Goal: Check status

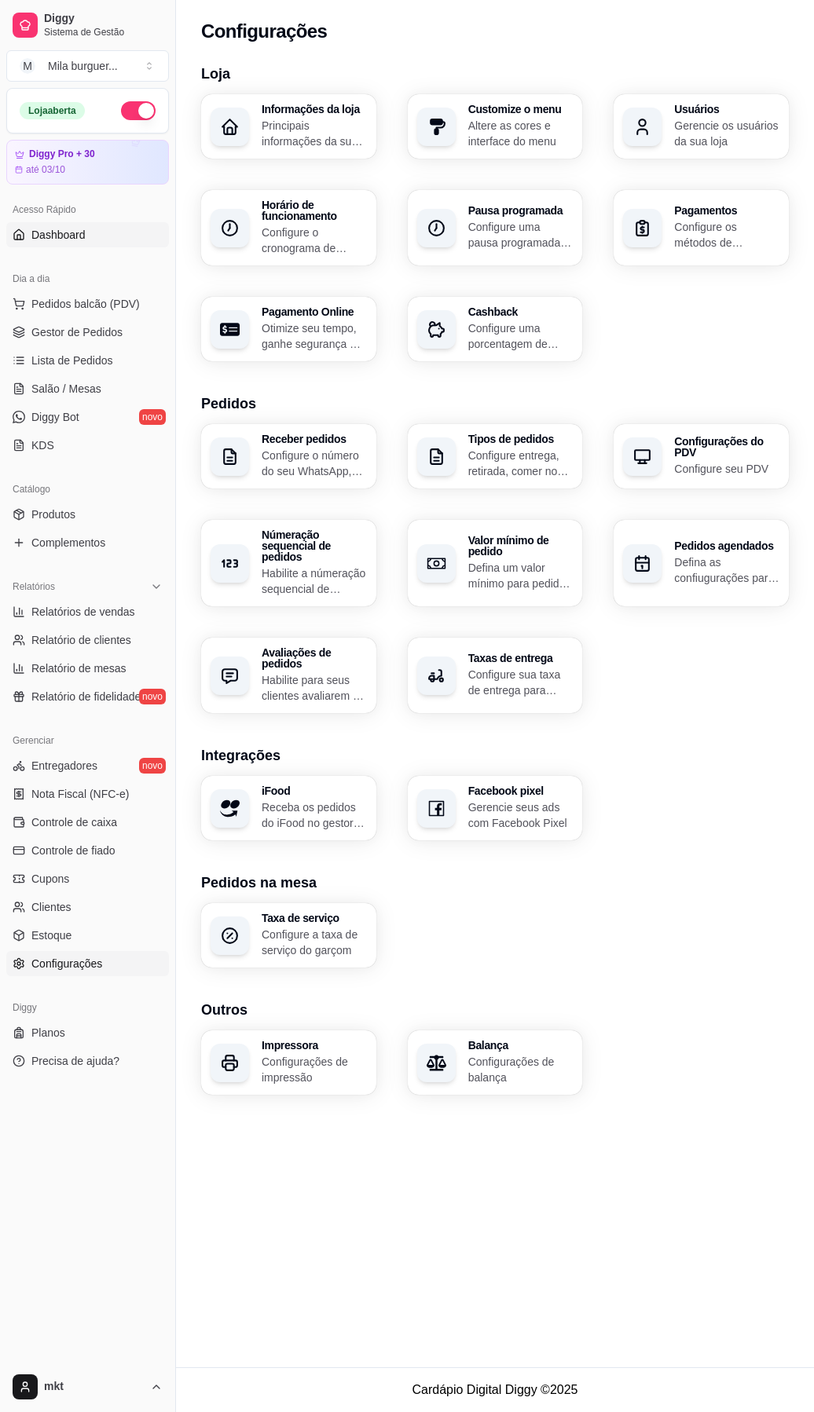
click at [73, 232] on span "Dashboard" at bounding box center [58, 235] width 54 height 16
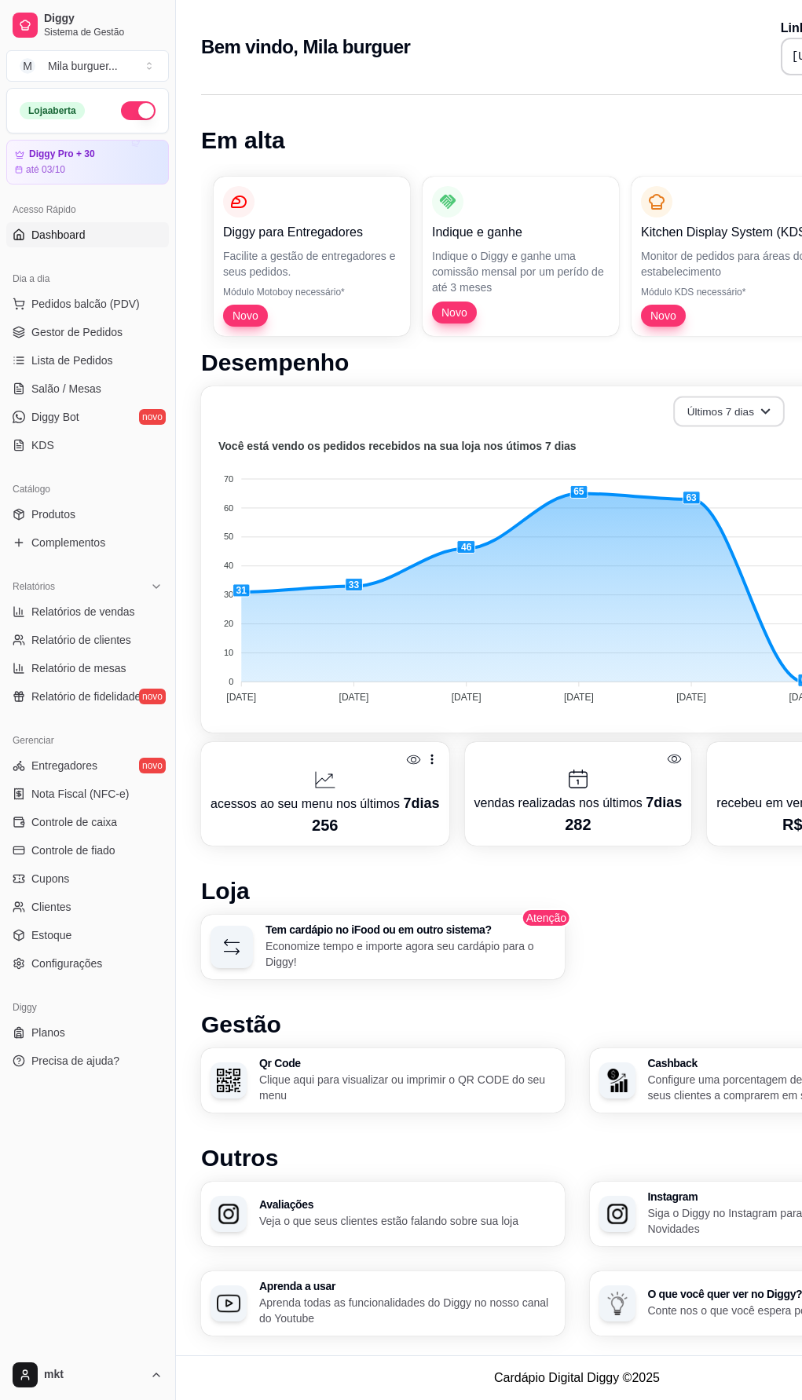
click at [703, 408] on button "Últimos 7 dias" at bounding box center [729, 412] width 112 height 31
drag, startPoint x: 723, startPoint y: 718, endPoint x: 619, endPoint y: 722, distance: 104.5
click at [619, 722] on div "Últimos 7 dias Número de pedidos Você está vendo os pedidos recebidos na sua lo…" at bounding box center [577, 559] width 752 height 346
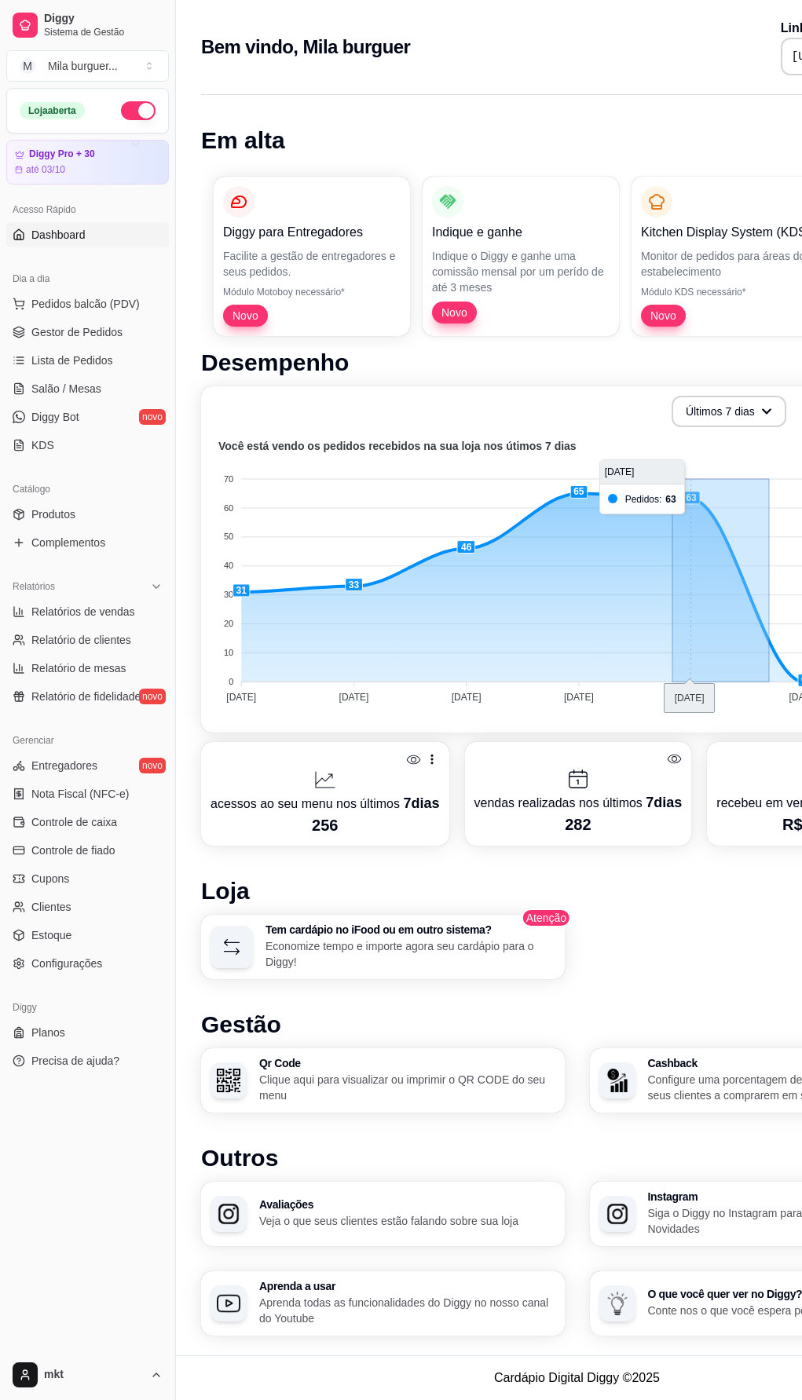
drag, startPoint x: 770, startPoint y: 645, endPoint x: 672, endPoint y: 649, distance: 97.5
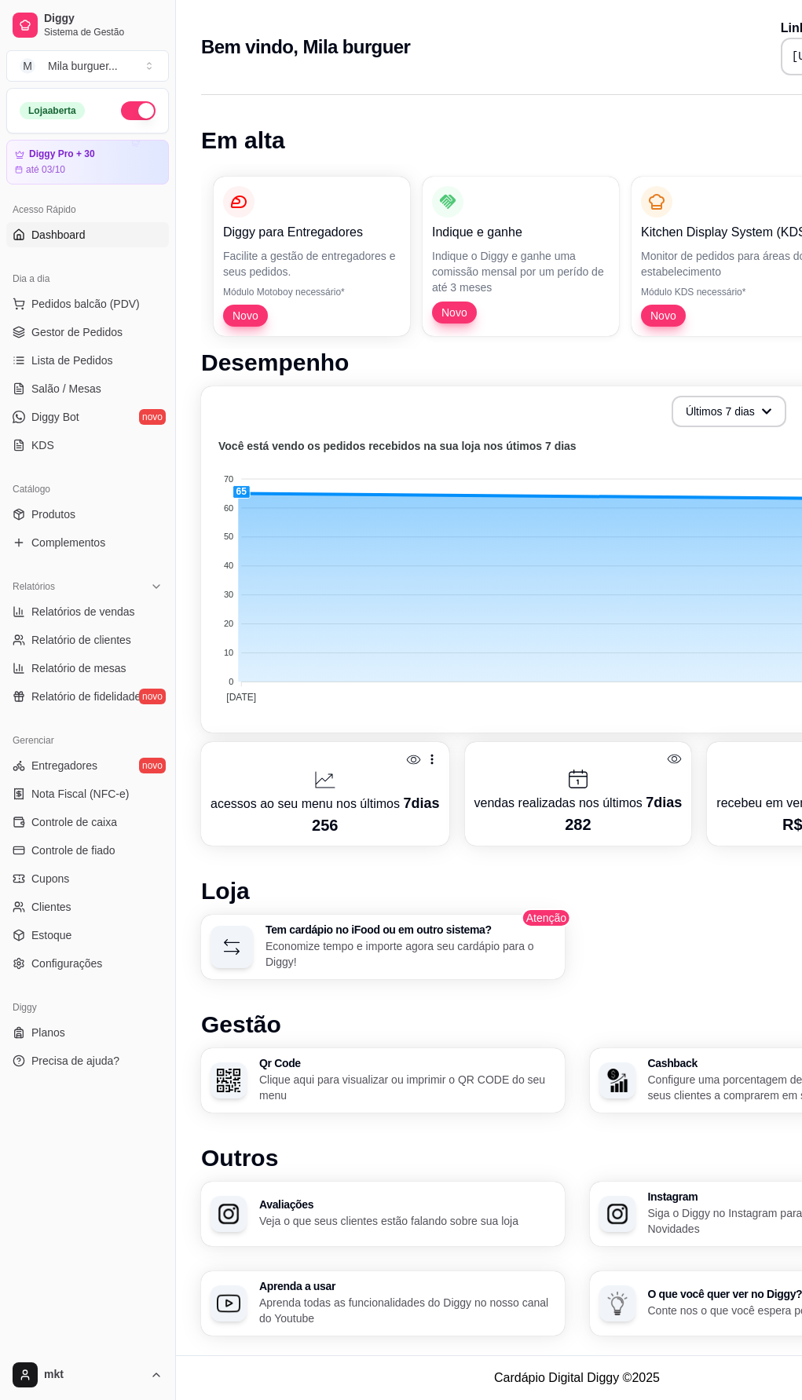
click at [726, 715] on div "Você está vendo os pedidos recebidos na sua loja nos útimos 7 dias 70 70 60 60 …" at bounding box center [576, 580] width 733 height 287
click at [716, 426] on button "Últimos 7 dias" at bounding box center [728, 411] width 115 height 31
click at [690, 444] on span "Últimos 7 dias" at bounding box center [714, 450] width 132 height 16
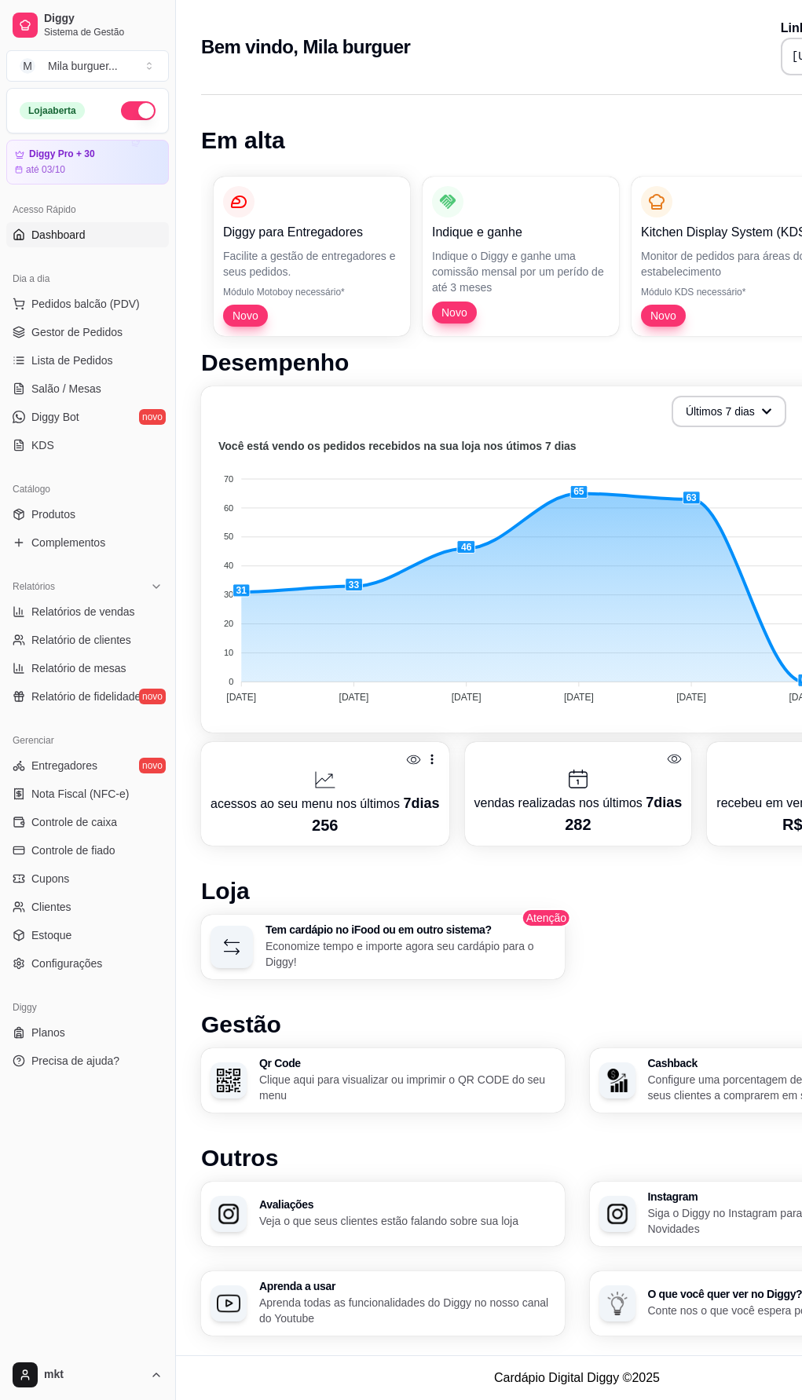
click at [649, 726] on div "Últimos 7 dias Número de pedidos Você está vendo os pedidos recebidos na sua lo…" at bounding box center [577, 559] width 752 height 346
click at [667, 757] on icon at bounding box center [674, 759] width 15 height 15
click at [667, 757] on icon at bounding box center [674, 759] width 14 height 11
